Goal: Task Accomplishment & Management: Use online tool/utility

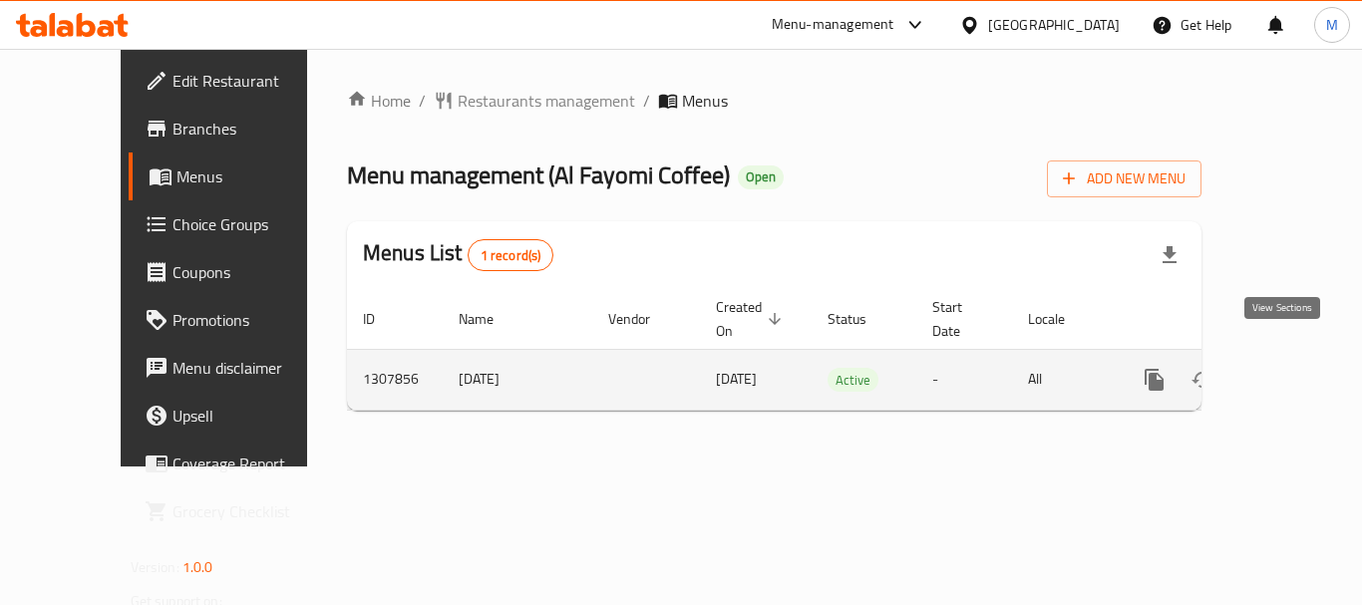
click at [1286, 368] on icon "enhanced table" at bounding box center [1298, 380] width 24 height 24
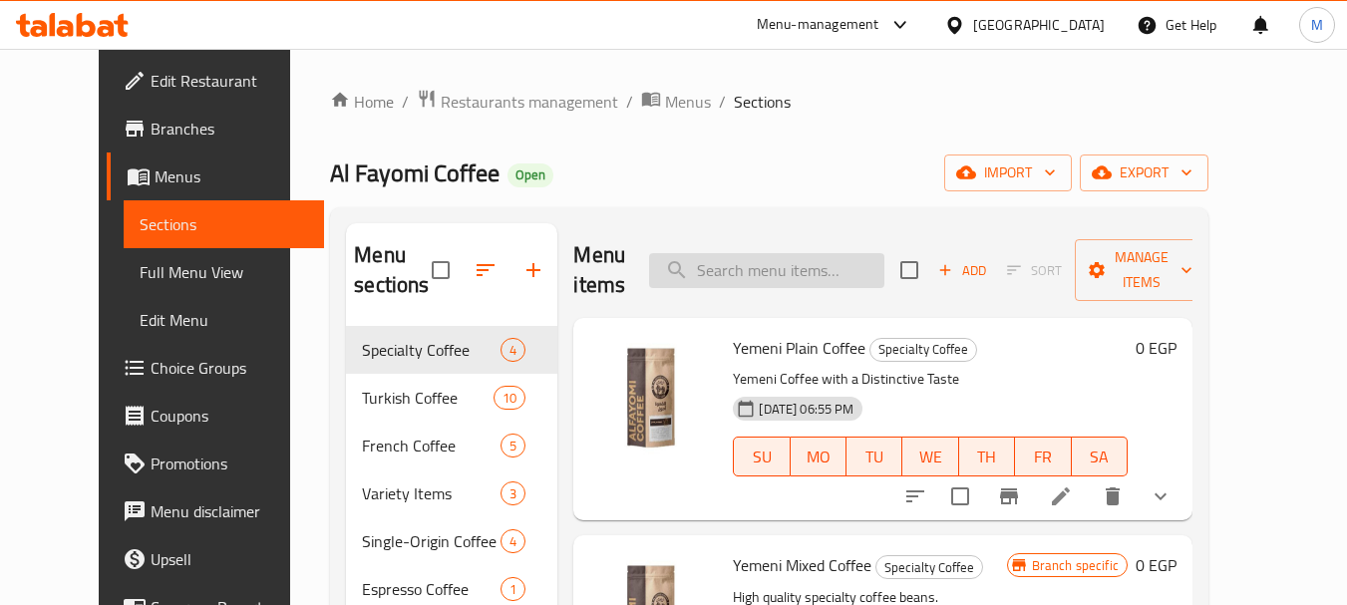
click at [789, 266] on input "search" at bounding box center [766, 270] width 235 height 35
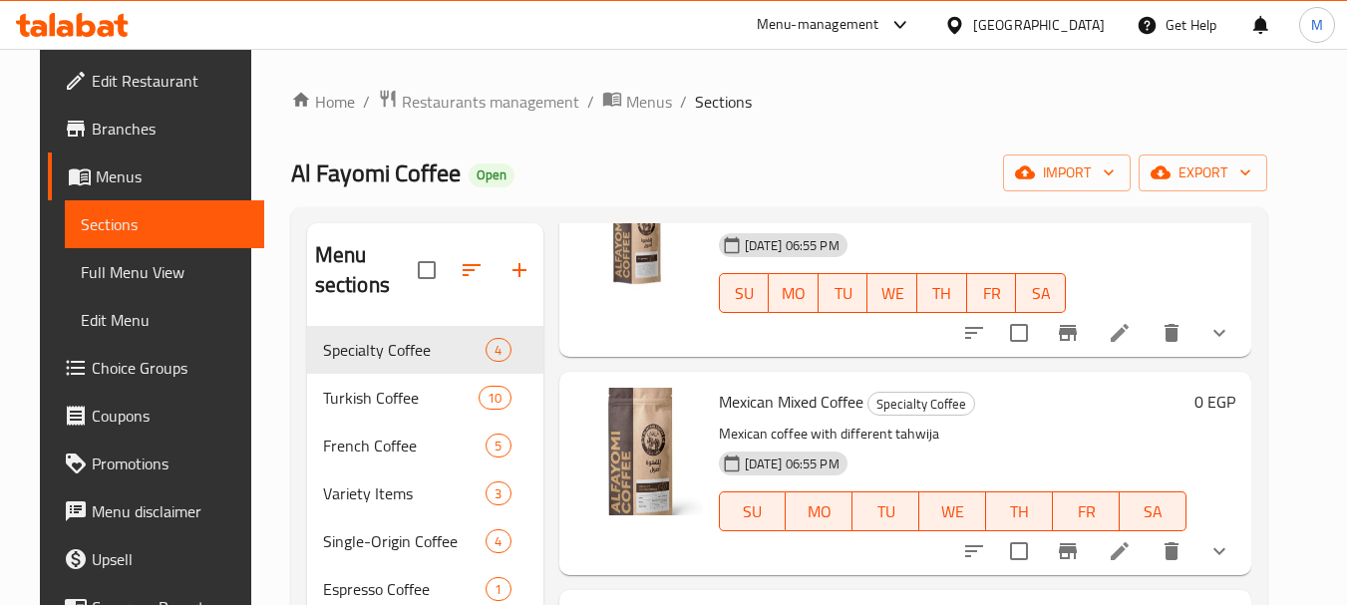
scroll to position [199, 0]
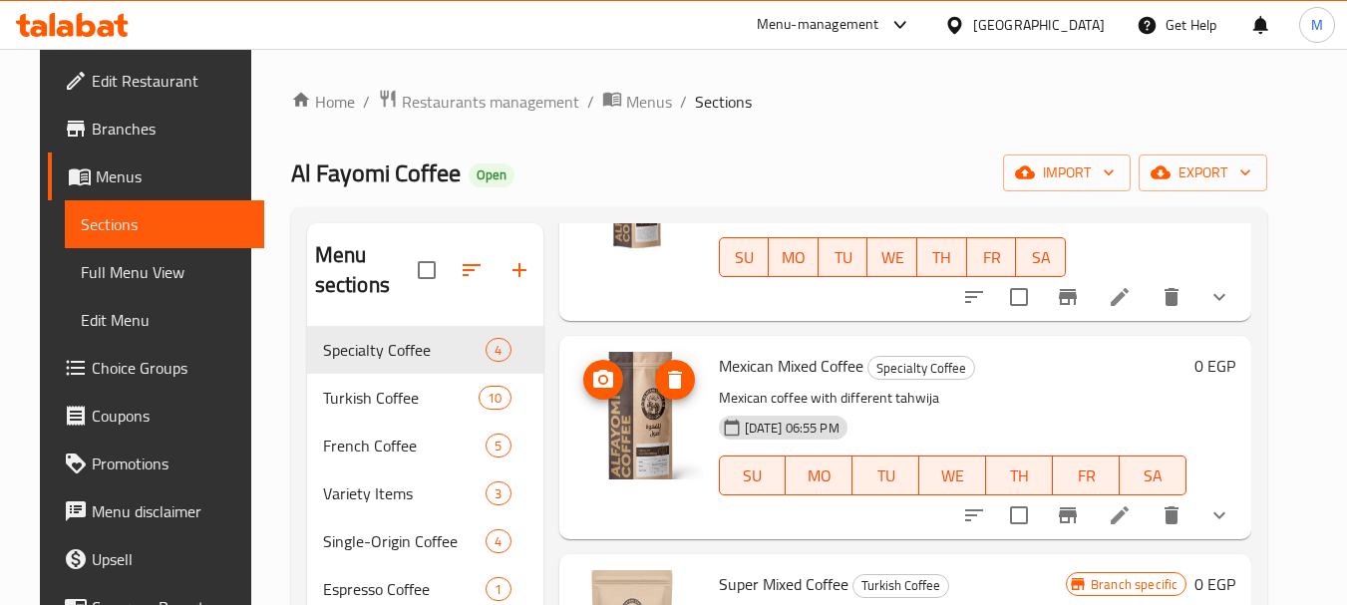
type input "محوج"
click at [643, 409] on img at bounding box center [639, 416] width 128 height 128
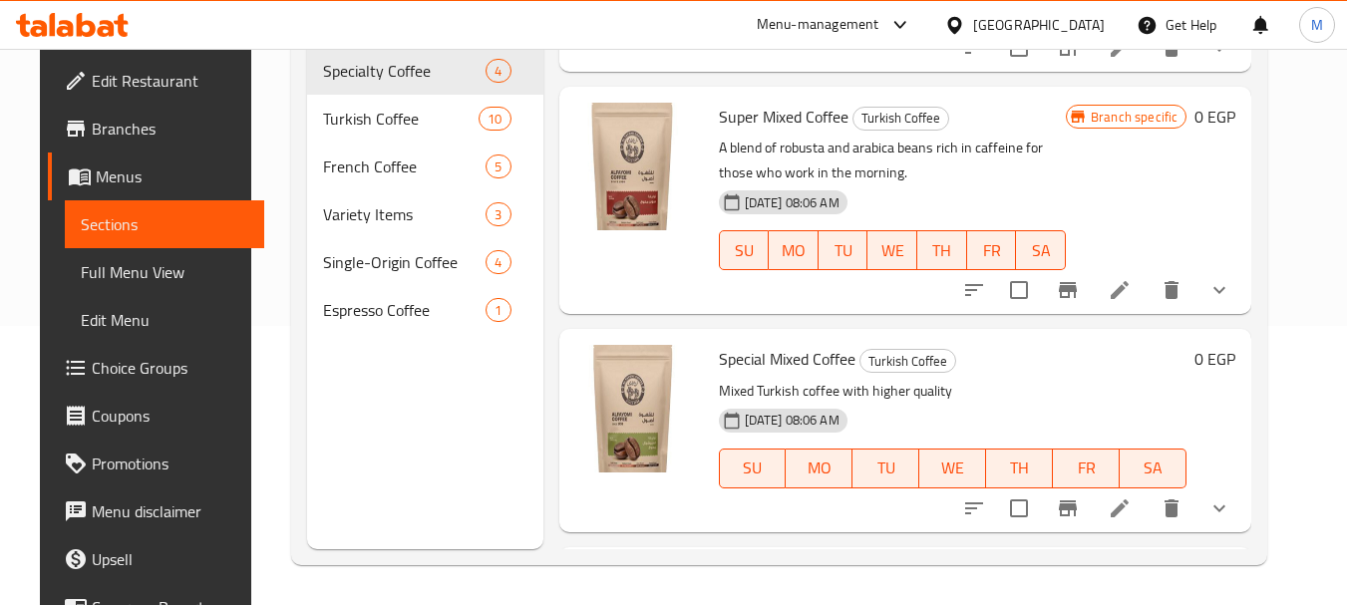
scroll to position [0, 0]
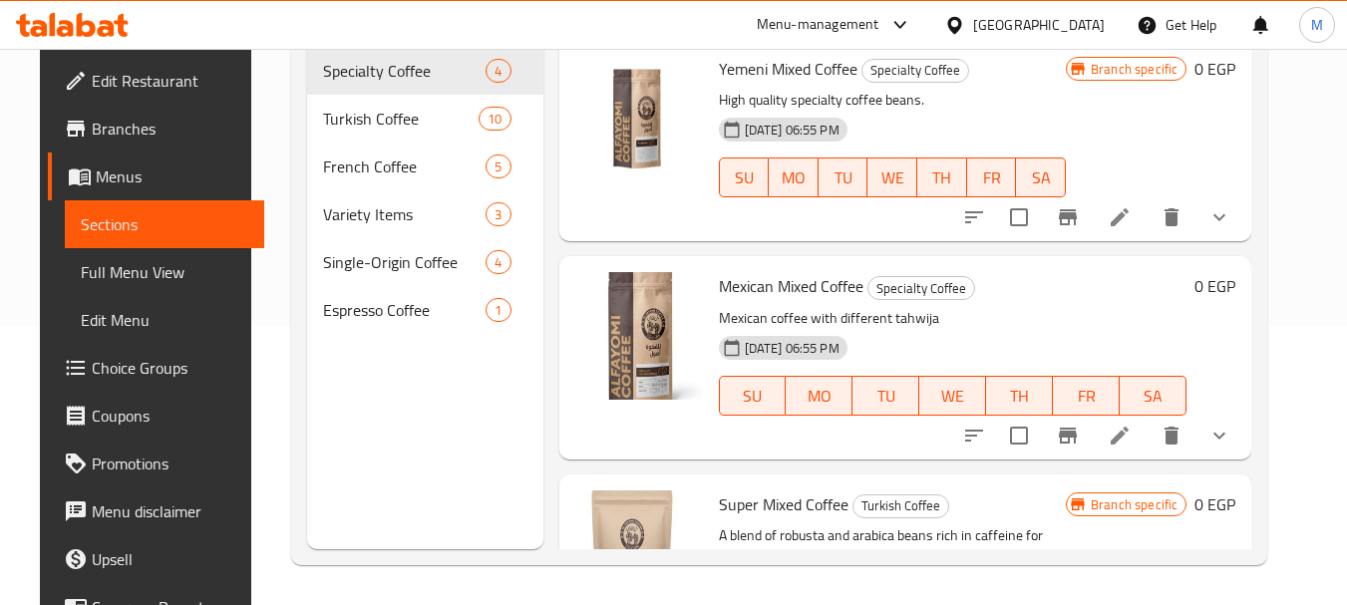
click at [1048, 321] on p "Mexican coffee with different tahwija" at bounding box center [953, 318] width 469 height 25
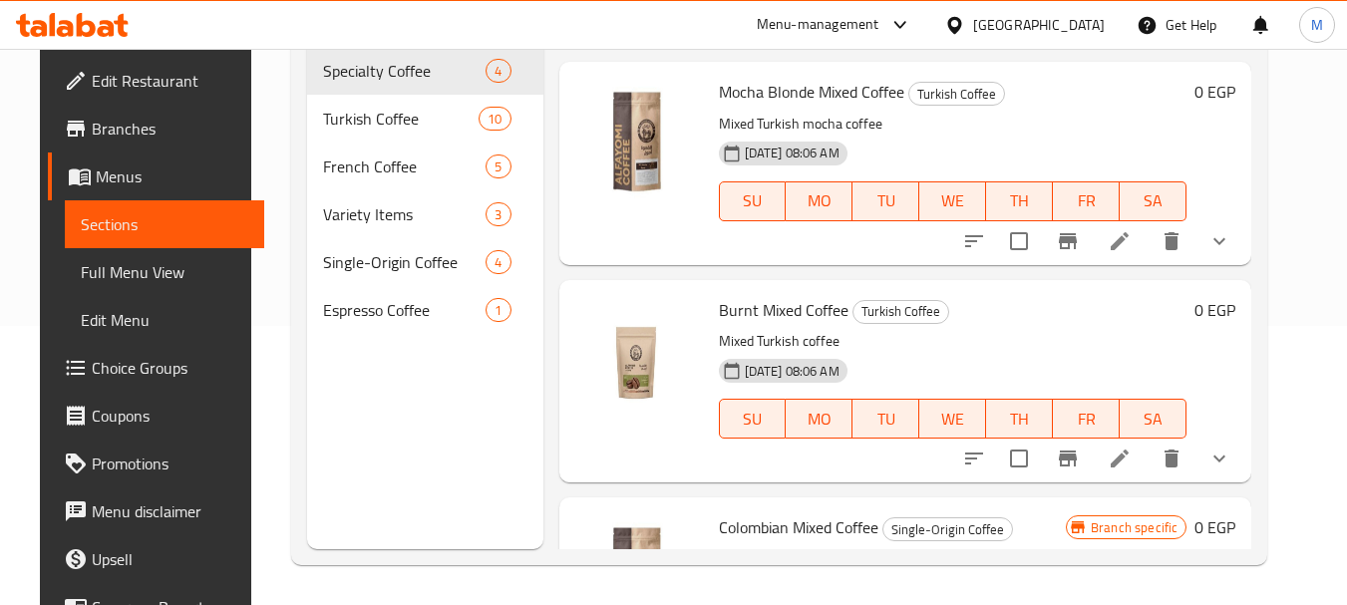
scroll to position [1097, 0]
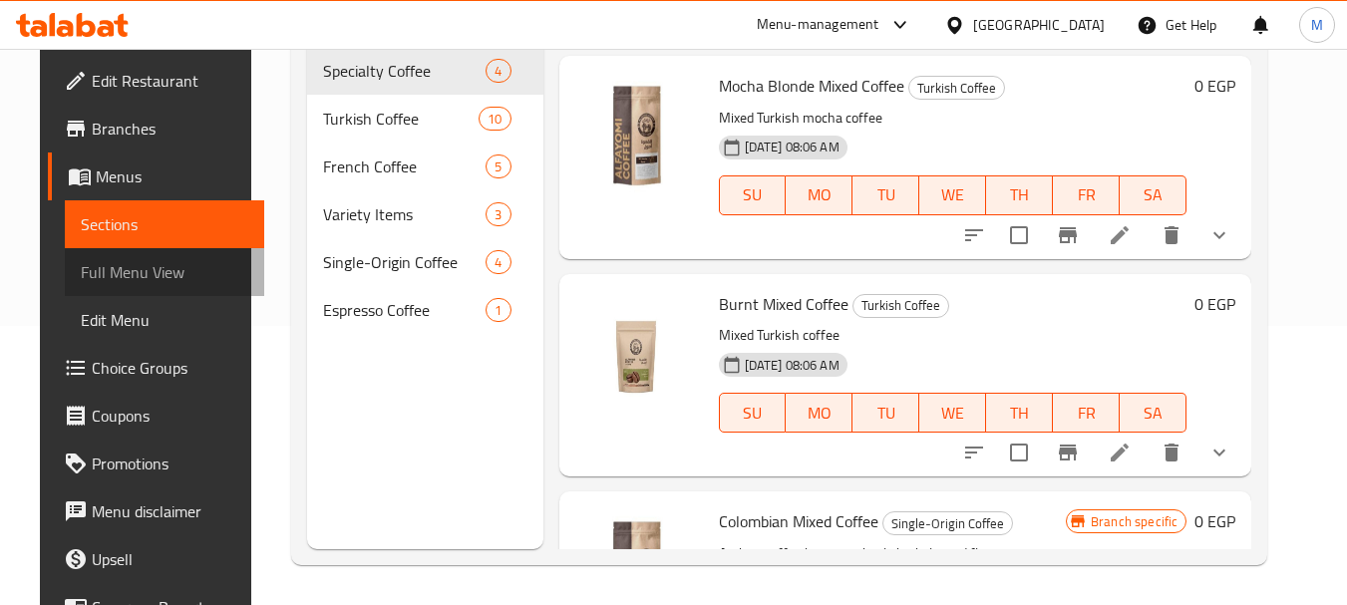
click at [131, 266] on span "Full Menu View" at bounding box center [165, 272] width 169 height 24
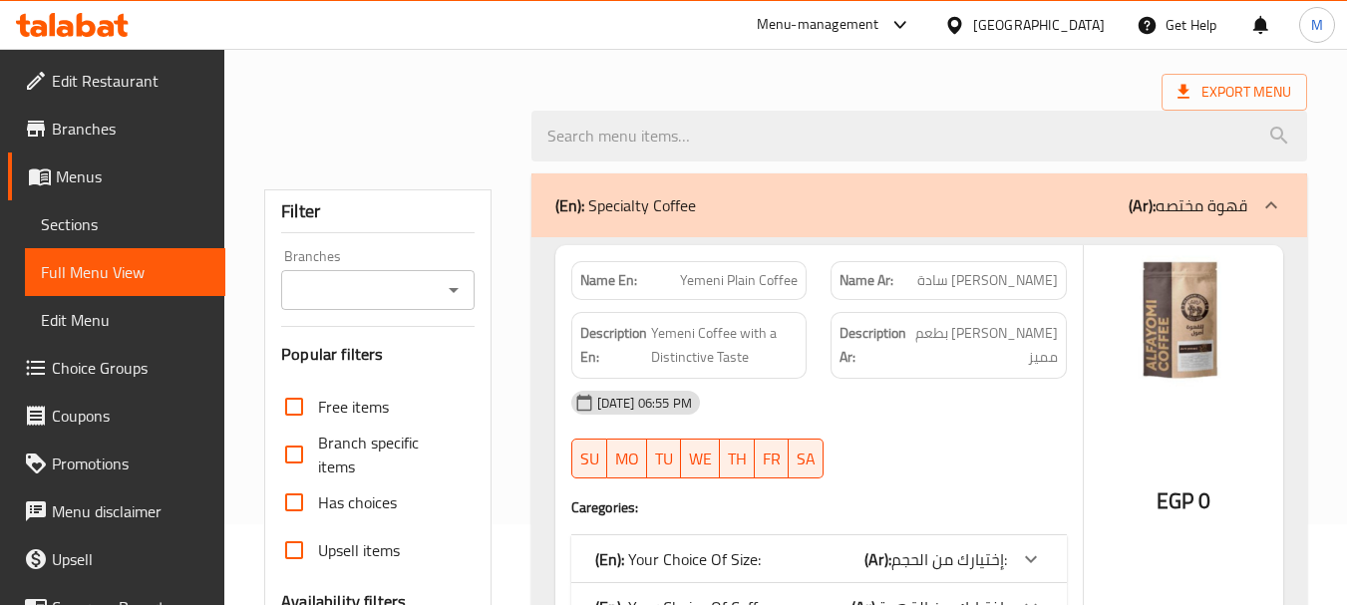
scroll to position [80, 0]
drag, startPoint x: 707, startPoint y: 107, endPoint x: 685, endPoint y: 109, distance: 22.0
click at [685, 109] on div at bounding box center [920, 137] width 800 height 75
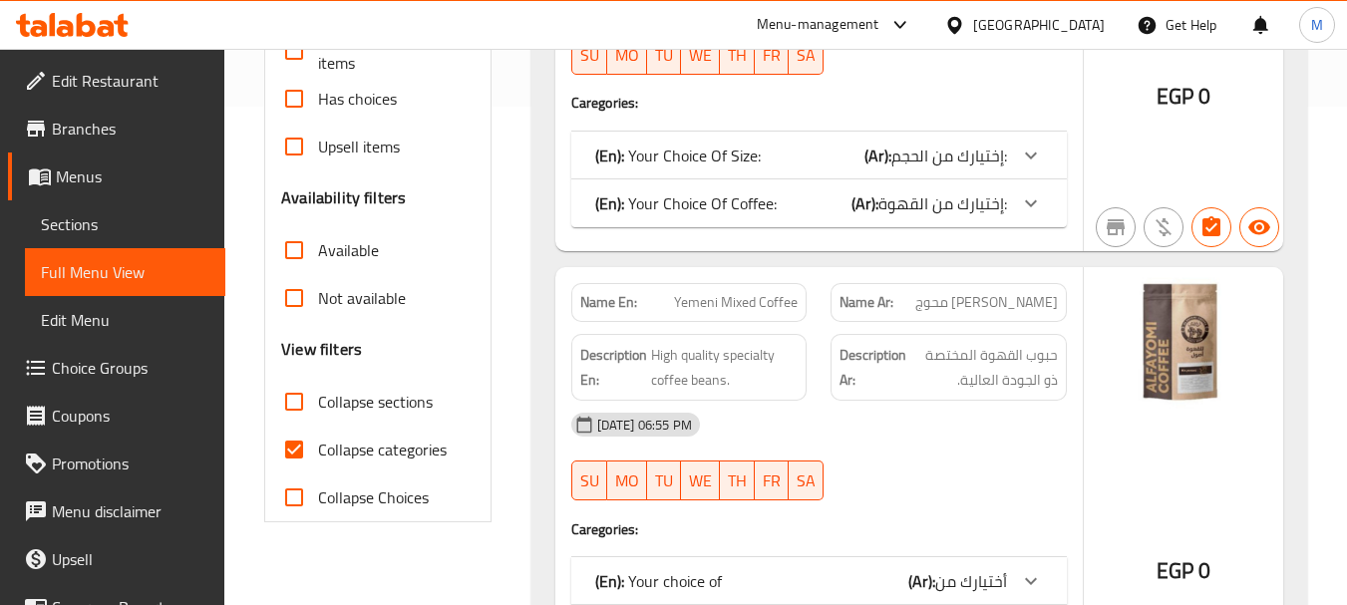
scroll to position [0, 0]
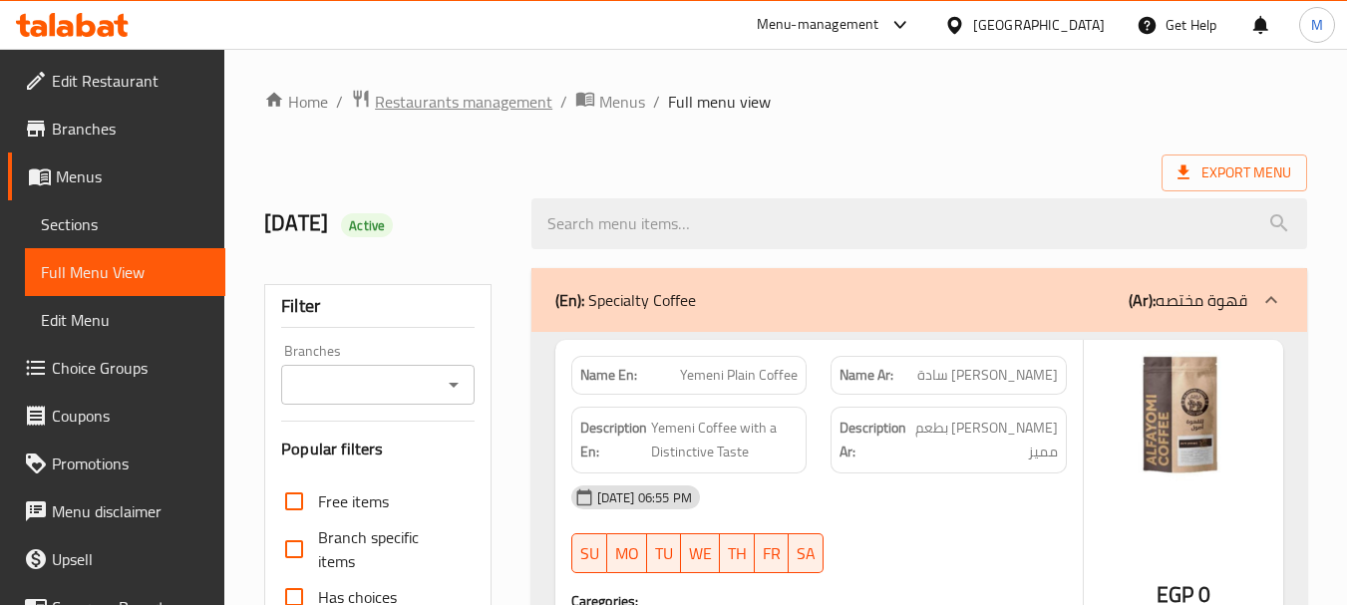
click at [503, 97] on span "Restaurants management" at bounding box center [463, 102] width 177 height 24
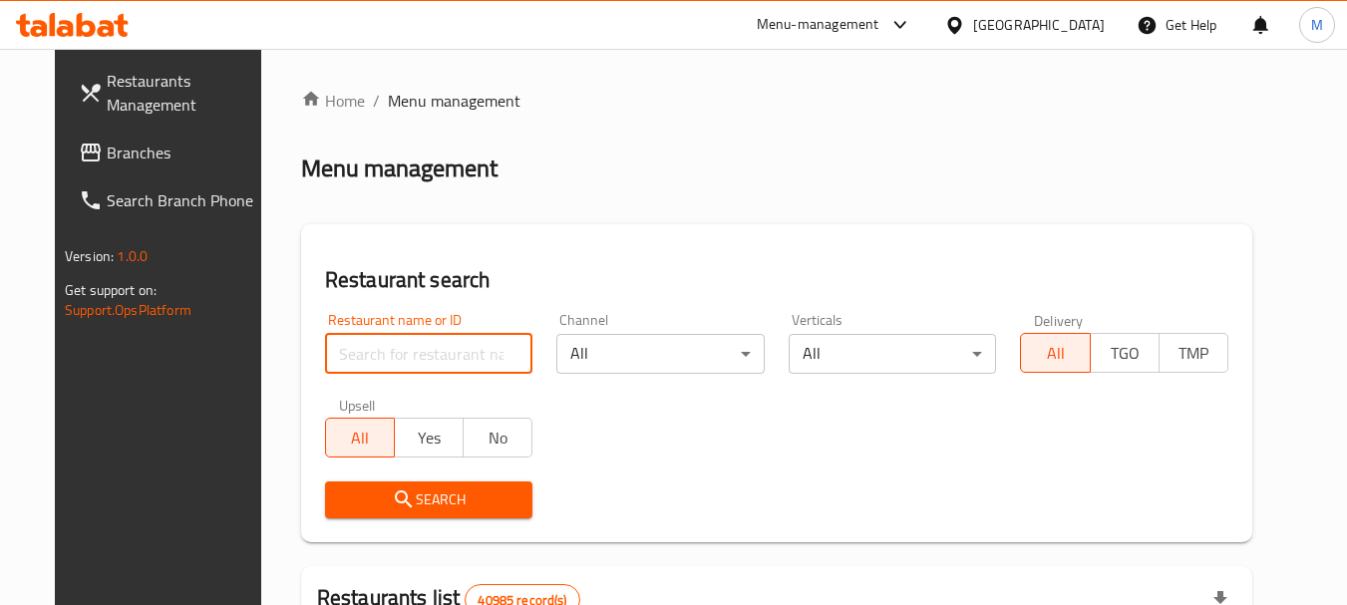
drag, startPoint x: 410, startPoint y: 342, endPoint x: 514, endPoint y: 353, distance: 104.3
click at [410, 342] on input "search" at bounding box center [429, 354] width 208 height 40
type input "coffee"
click button "Search" at bounding box center [429, 500] width 208 height 37
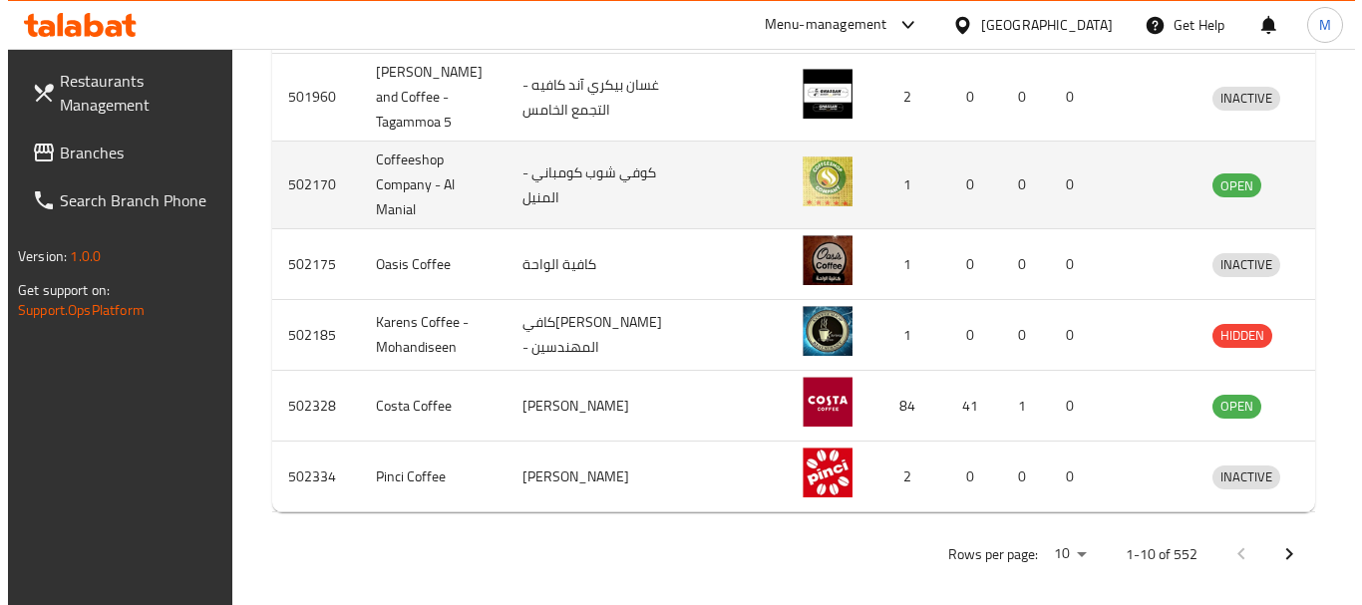
scroll to position [1022, 0]
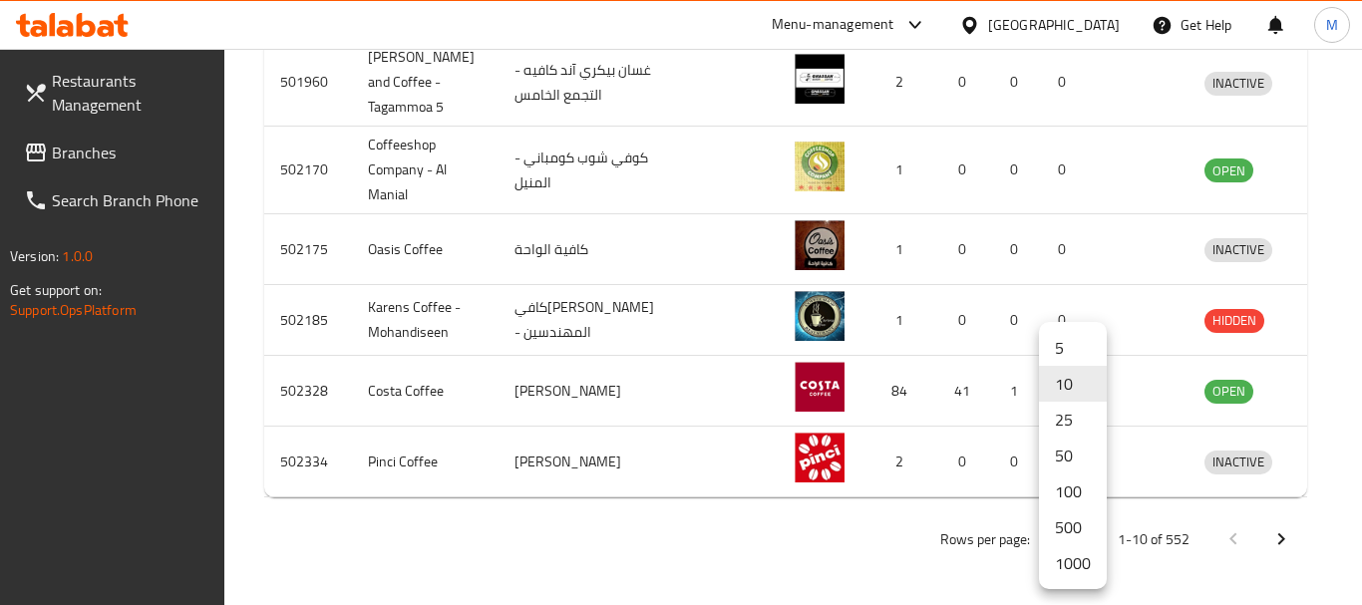
click at [1068, 533] on li "500" at bounding box center [1073, 528] width 68 height 36
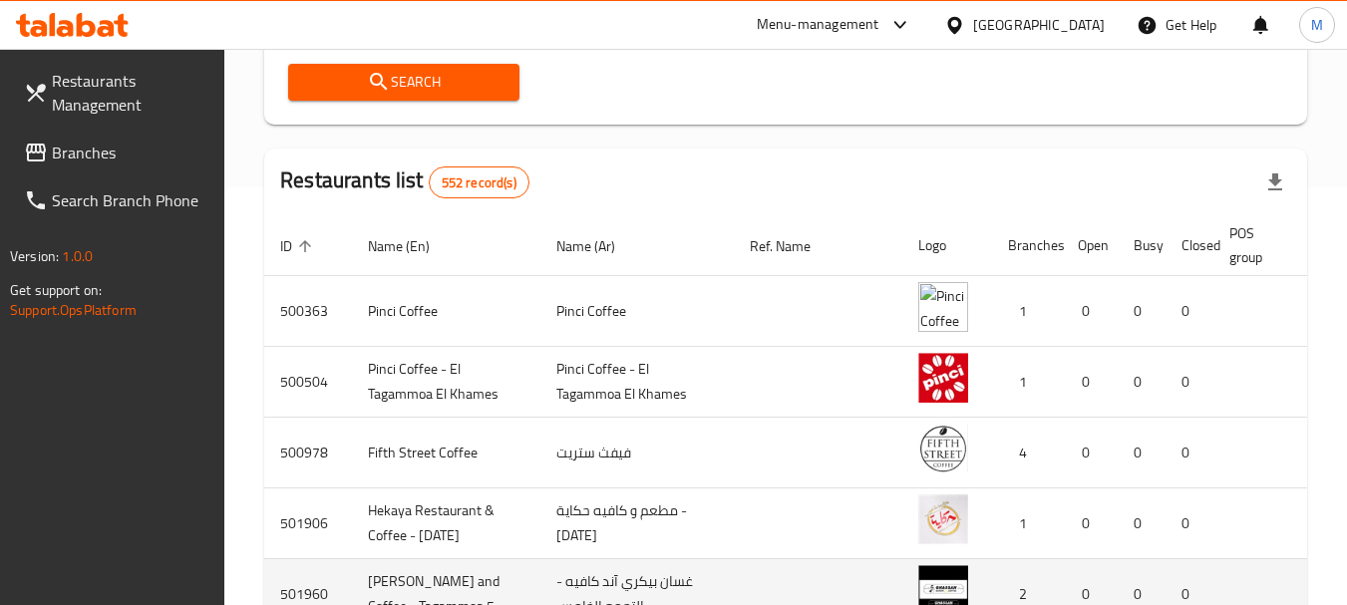
scroll to position [698, 0]
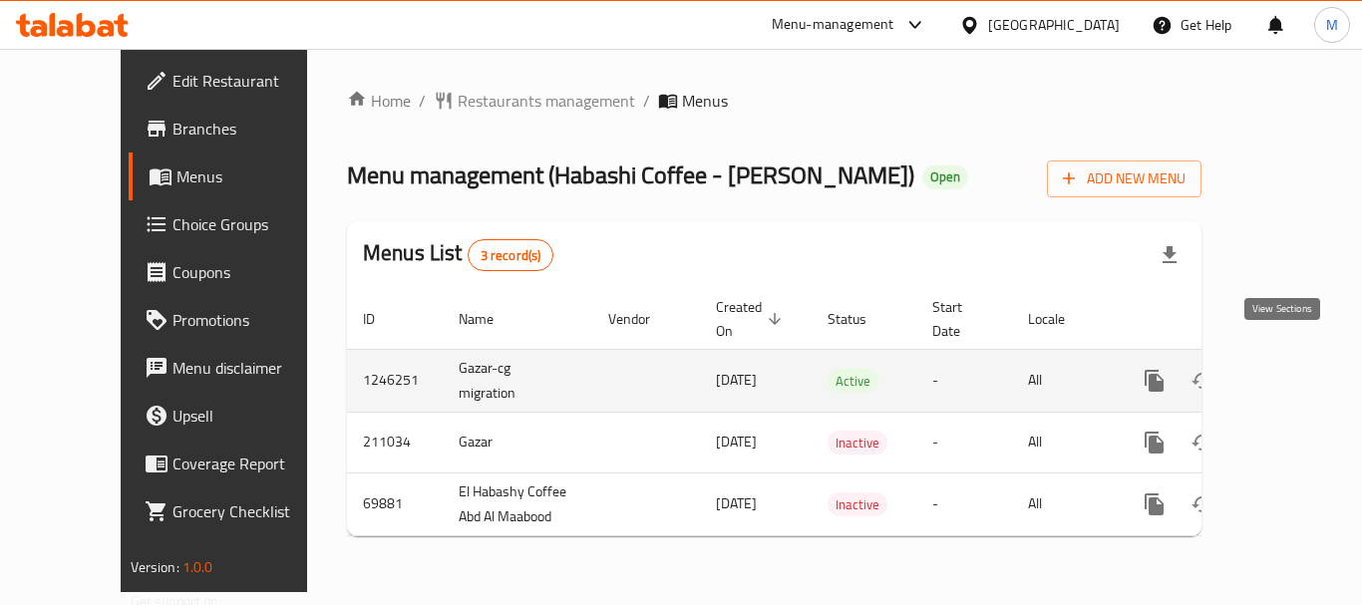
click at [1286, 369] on icon "enhanced table" at bounding box center [1298, 381] width 24 height 24
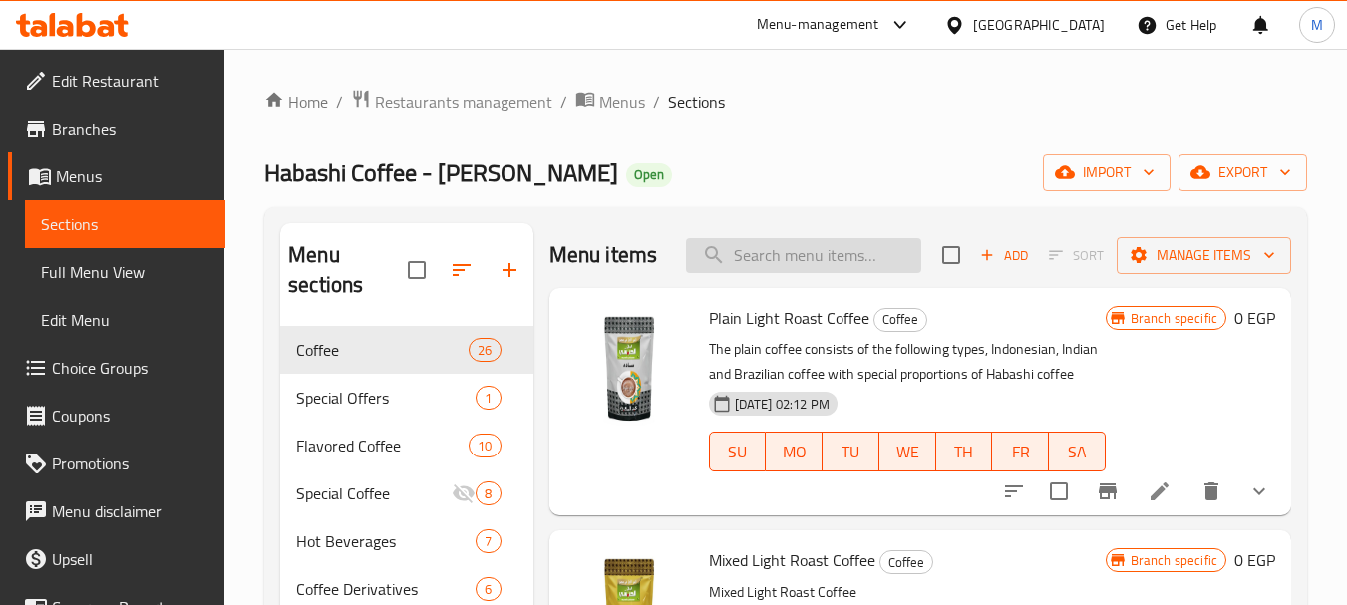
click at [838, 273] on input "search" at bounding box center [803, 255] width 235 height 35
type input "l"
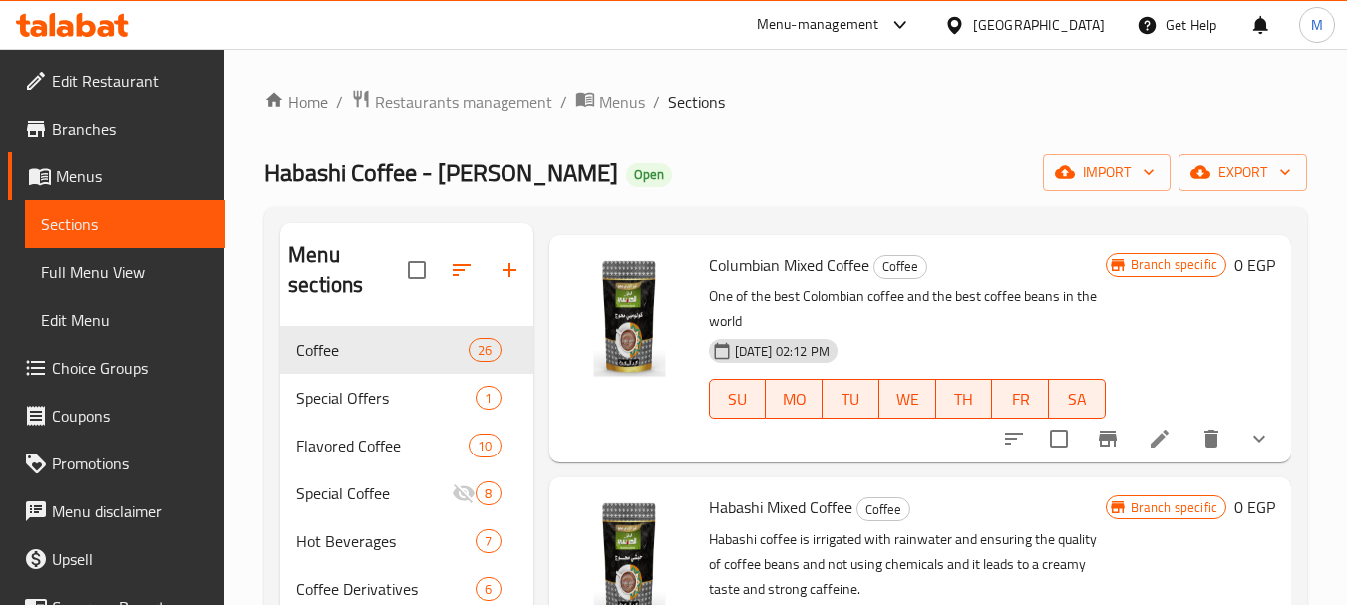
scroll to position [1496, 0]
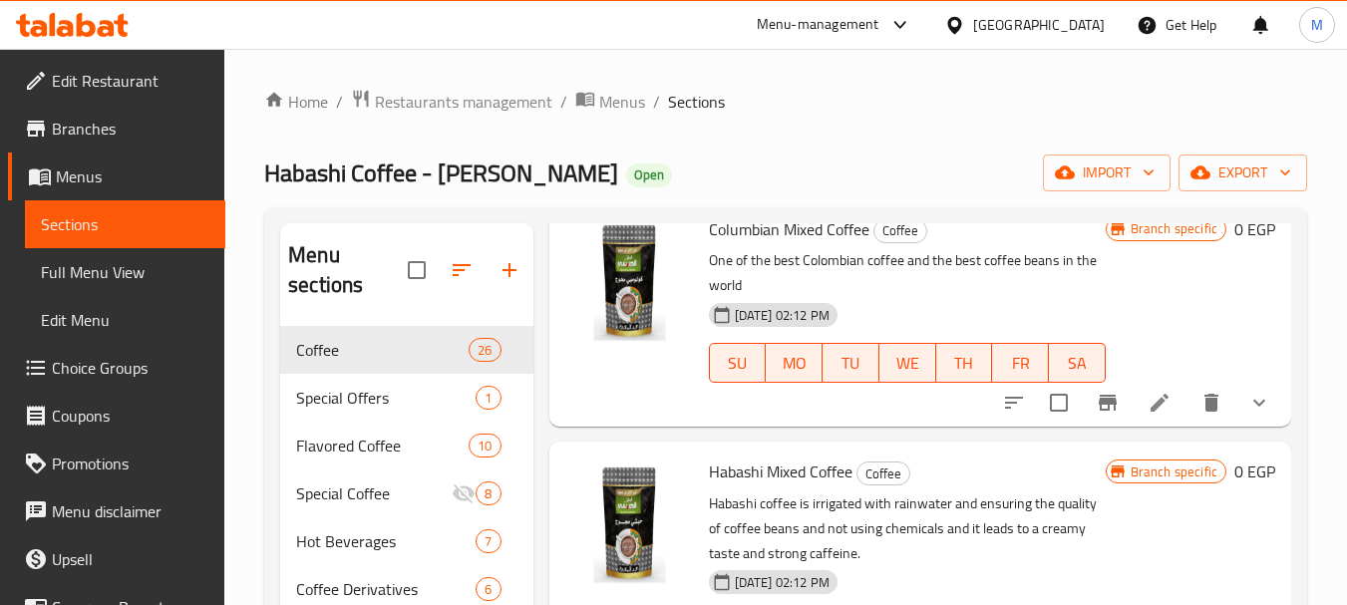
type input "محوج"
click at [134, 281] on span "Full Menu View" at bounding box center [125, 272] width 169 height 24
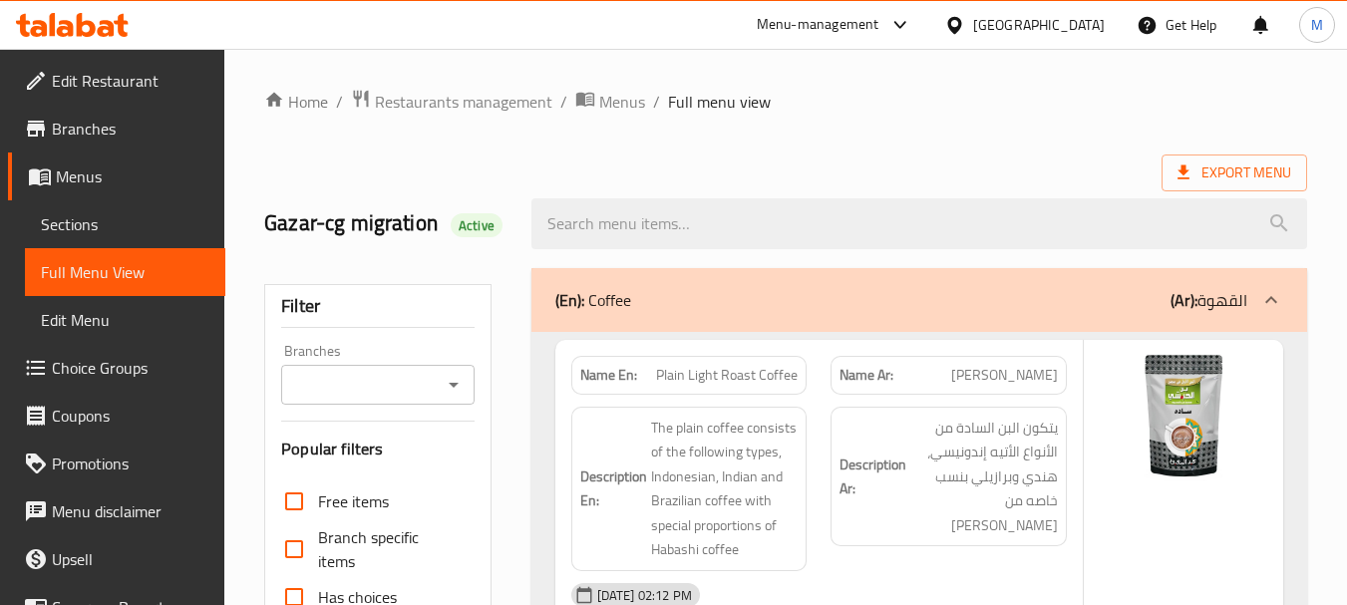
click at [893, 171] on div "Export Menu" at bounding box center [785, 173] width 1043 height 37
click at [795, 169] on div "Export Menu" at bounding box center [785, 173] width 1043 height 37
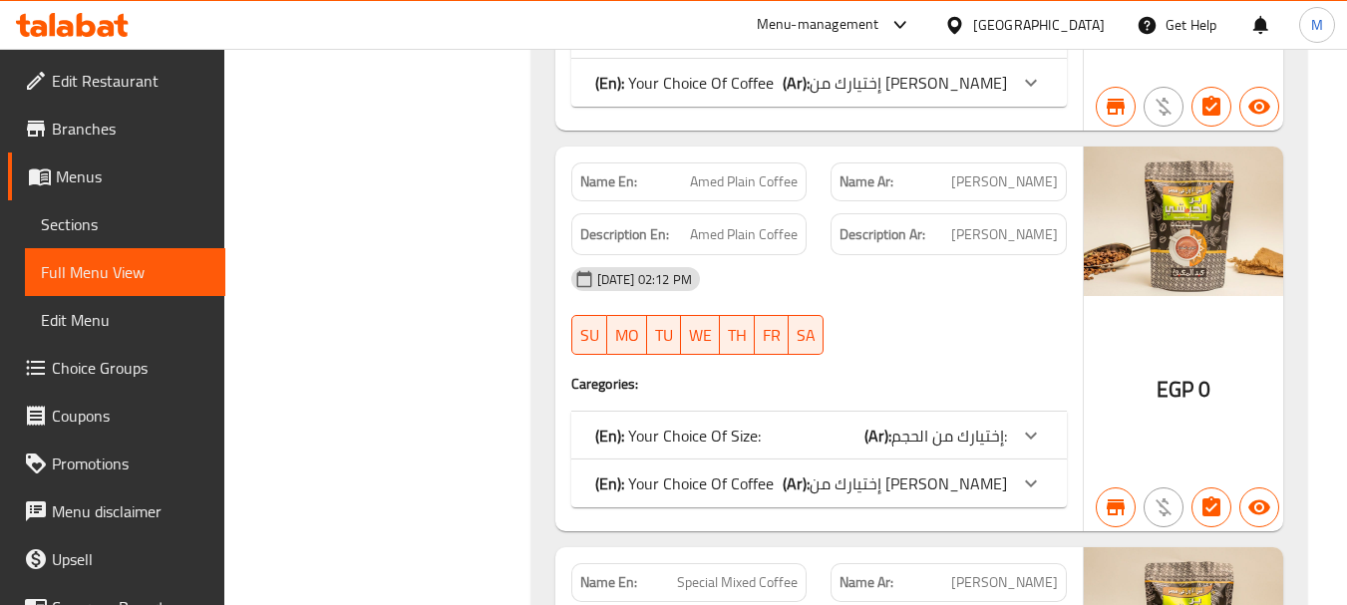
scroll to position [2692, 0]
